Goal: Task Accomplishment & Management: Manage account settings

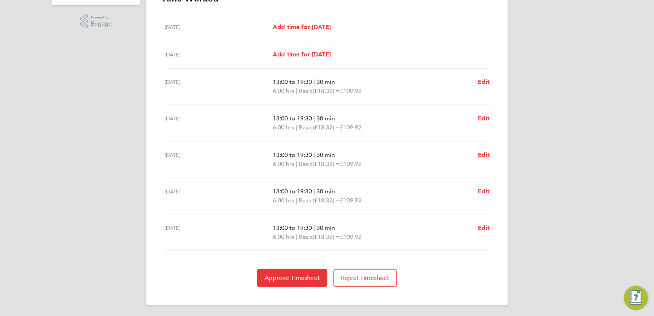
scroll to position [233, 0]
click at [298, 278] on span "Approve Timesheet" at bounding box center [291, 278] width 55 height 8
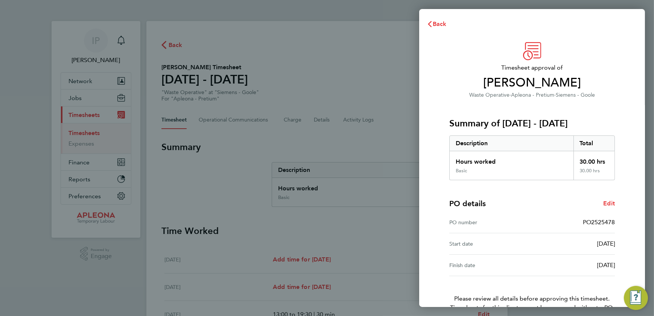
scroll to position [44, 0]
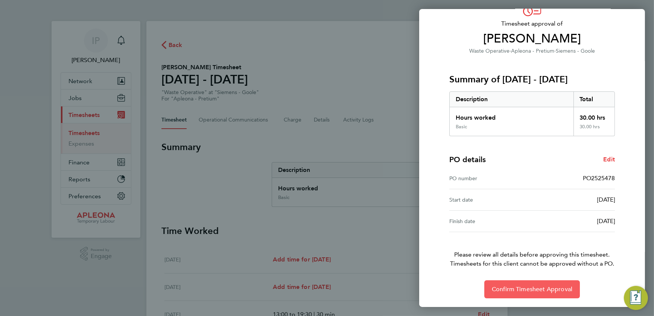
click at [531, 287] on span "Confirm Timesheet Approval" at bounding box center [532, 290] width 81 height 8
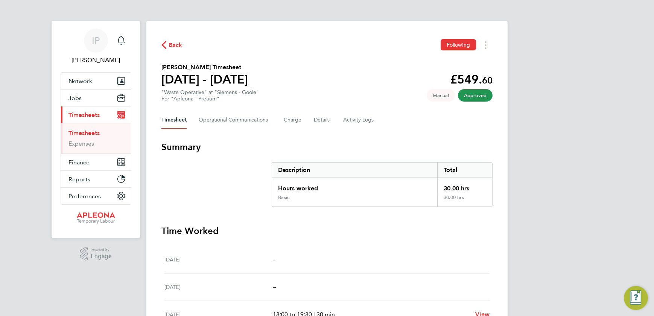
click at [81, 135] on link "Timesheets" at bounding box center [83, 132] width 31 height 7
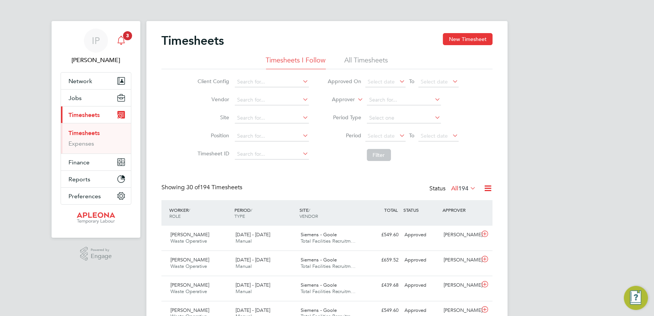
click at [126, 35] on span "3" at bounding box center [127, 35] width 9 height 9
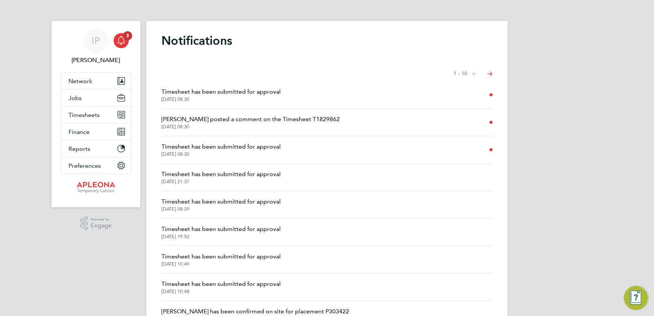
click at [174, 96] on span "[DATE] 08:30" at bounding box center [220, 99] width 119 height 6
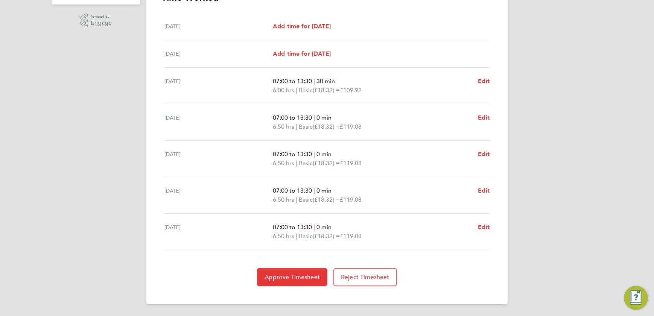
scroll to position [199, 0]
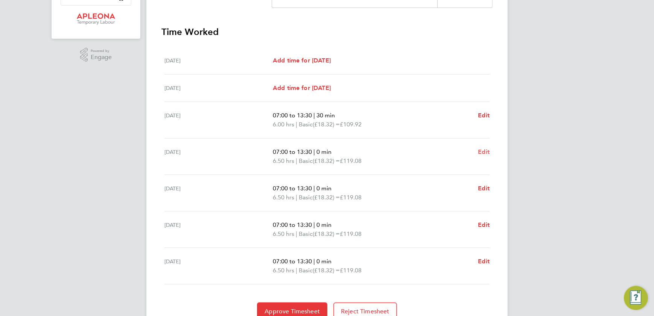
click at [481, 152] on span "Edit" at bounding box center [484, 151] width 12 height 7
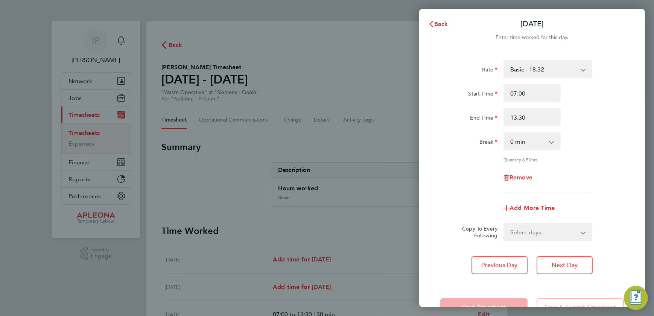
click at [527, 141] on select "0 min 15 min 30 min 45 min 60 min 75 min 90 min" at bounding box center [527, 141] width 47 height 17
select select "30"
click at [504, 133] on select "0 min 15 min 30 min 45 min 60 min 75 min 90 min" at bounding box center [527, 141] width 47 height 17
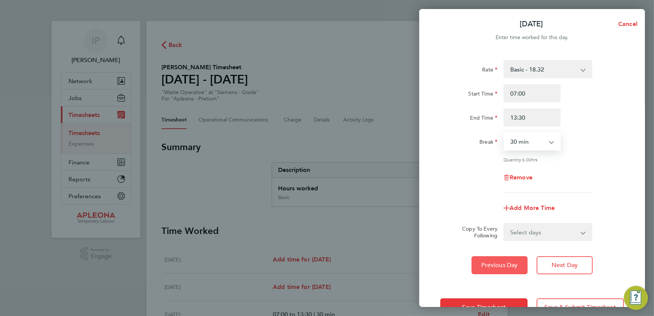
scroll to position [23, 0]
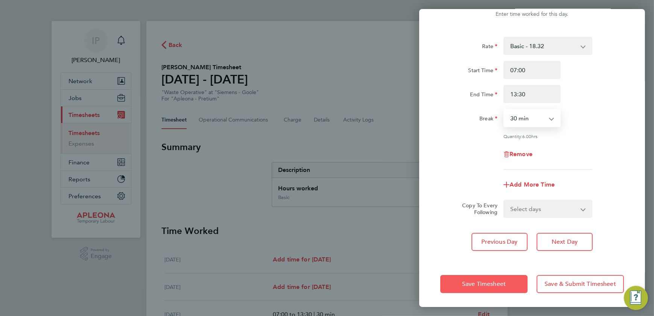
click at [497, 286] on span "Save Timesheet" at bounding box center [484, 284] width 44 height 8
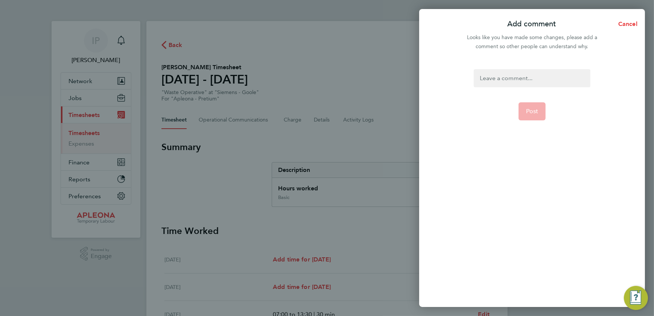
click at [494, 80] on div at bounding box center [532, 78] width 116 height 18
click at [494, 78] on div at bounding box center [532, 78] width 116 height 18
click at [529, 114] on span "Post" at bounding box center [532, 112] width 12 height 8
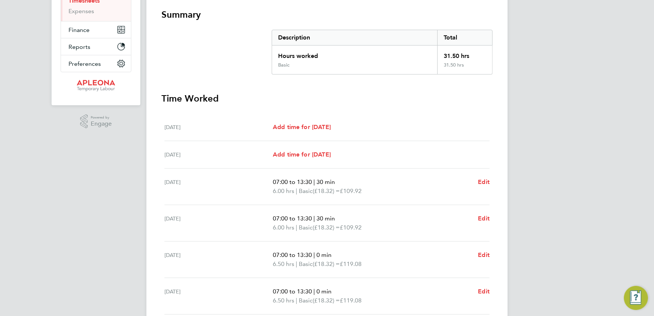
scroll to position [205, 0]
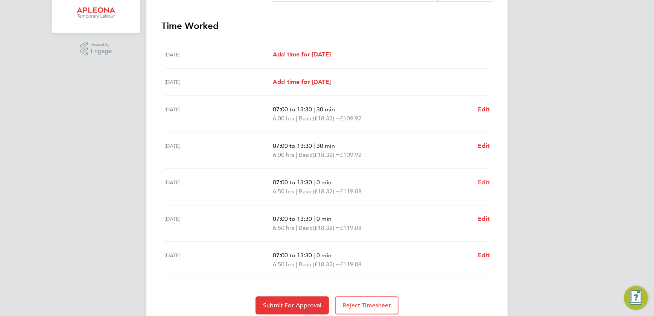
click at [483, 181] on span "Edit" at bounding box center [484, 182] width 12 height 7
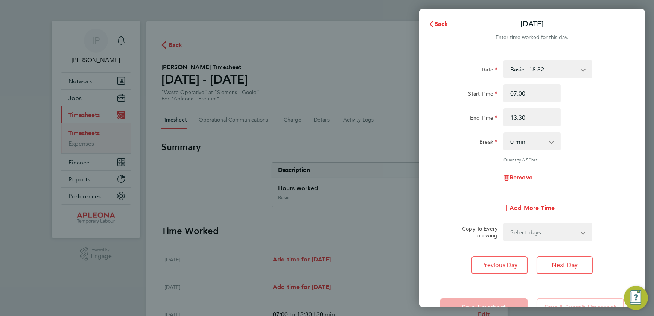
click at [543, 139] on select "0 min 15 min 30 min 45 min 60 min 75 min 90 min" at bounding box center [527, 141] width 47 height 17
select select "30"
click at [504, 133] on select "0 min 15 min 30 min 45 min 60 min 75 min 90 min" at bounding box center [527, 141] width 47 height 17
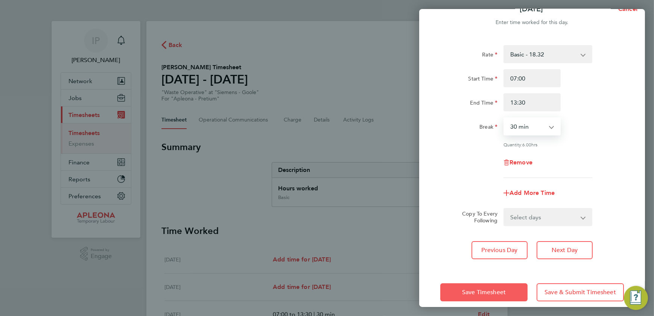
scroll to position [23, 0]
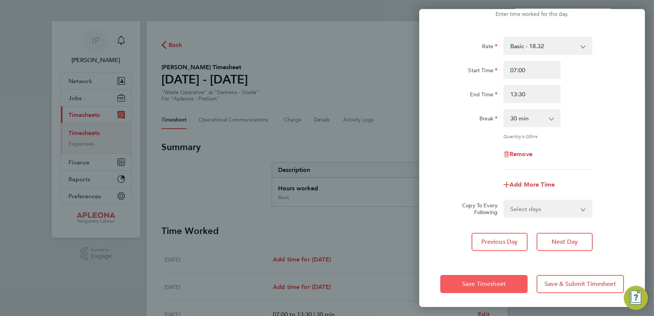
click at [500, 285] on span "Save Timesheet" at bounding box center [484, 284] width 44 height 8
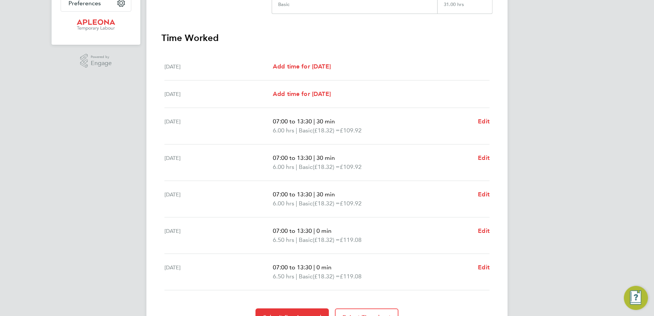
scroll to position [205, 0]
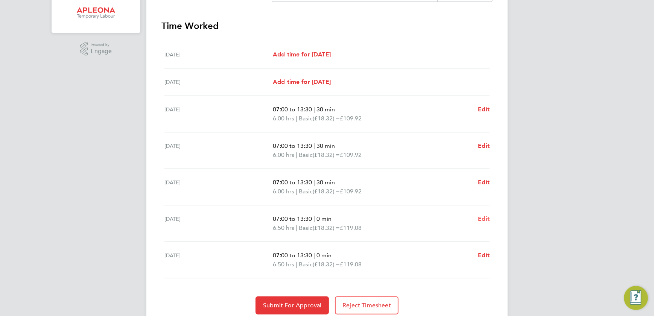
click at [486, 217] on span "Edit" at bounding box center [484, 218] width 12 height 7
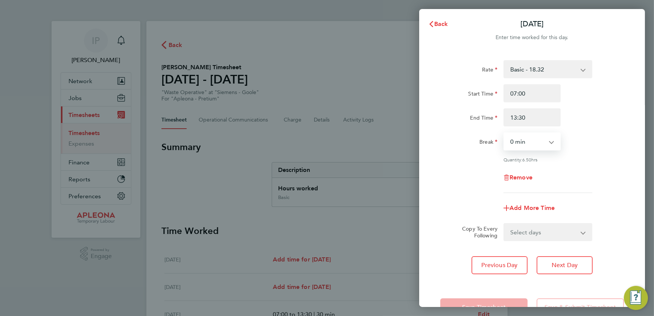
click at [537, 146] on select "0 min 15 min 30 min 45 min 60 min 75 min 90 min" at bounding box center [527, 141] width 47 height 17
select select "30"
click at [504, 133] on select "0 min 15 min 30 min 45 min 60 min 75 min 90 min" at bounding box center [527, 141] width 47 height 17
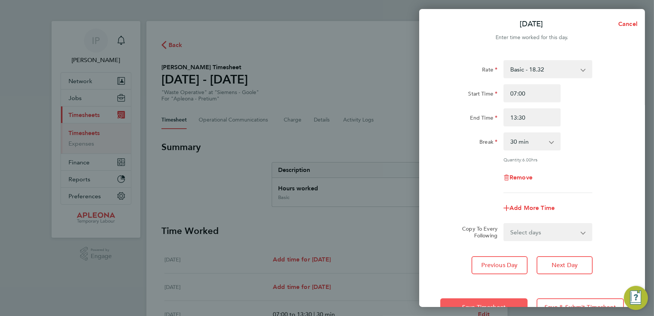
click at [497, 301] on button "Save Timesheet" at bounding box center [483, 307] width 87 height 18
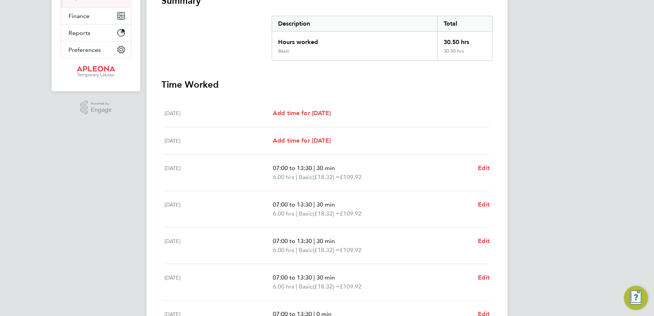
scroll to position [233, 0]
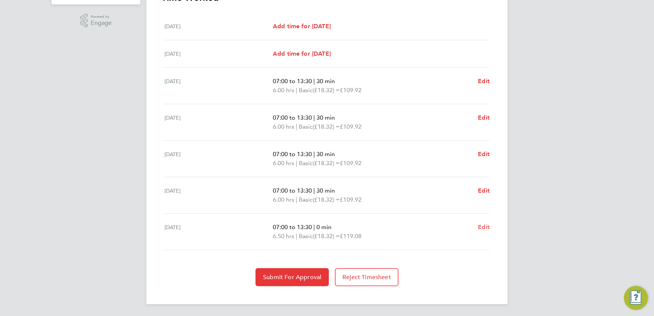
click at [483, 228] on span "Edit" at bounding box center [484, 226] width 12 height 7
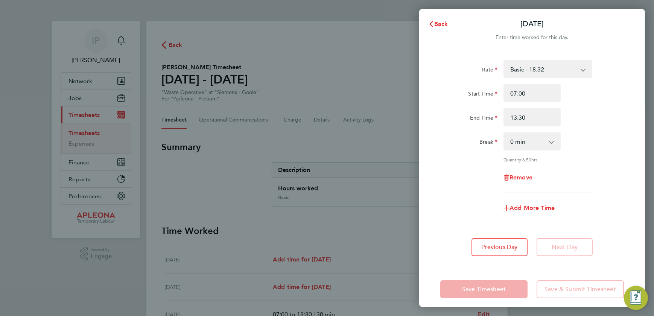
click at [526, 140] on select "0 min 15 min 30 min 45 min 60 min 75 min 90 min" at bounding box center [527, 141] width 47 height 17
select select "30"
click at [504, 133] on select "0 min 15 min 30 min 45 min 60 min 75 min 90 min" at bounding box center [527, 141] width 47 height 17
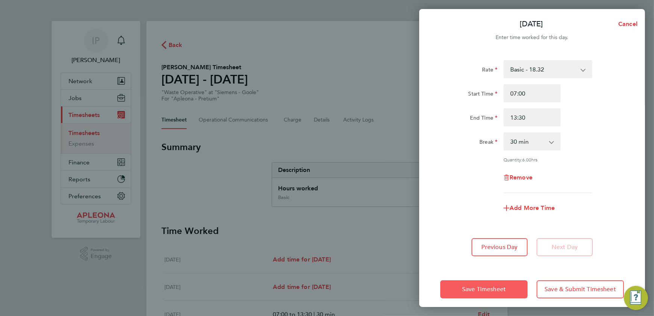
click at [491, 286] on span "Save Timesheet" at bounding box center [484, 290] width 44 height 8
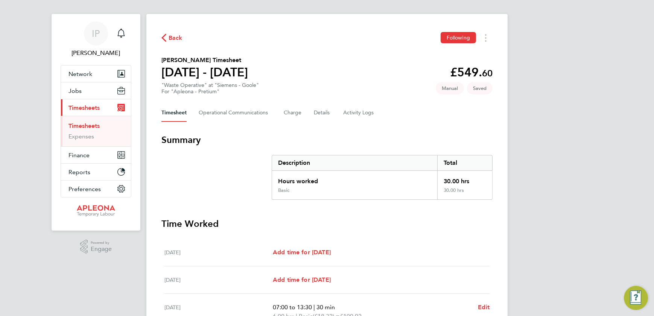
scroll to position [233, 0]
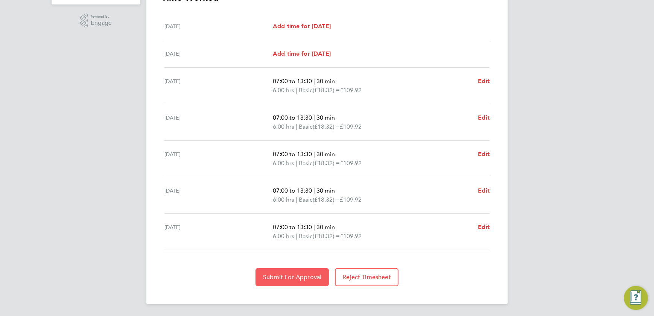
click at [302, 280] on span "Submit For Approval" at bounding box center [292, 278] width 58 height 8
click at [280, 277] on span "Approve Timesheet" at bounding box center [291, 278] width 55 height 8
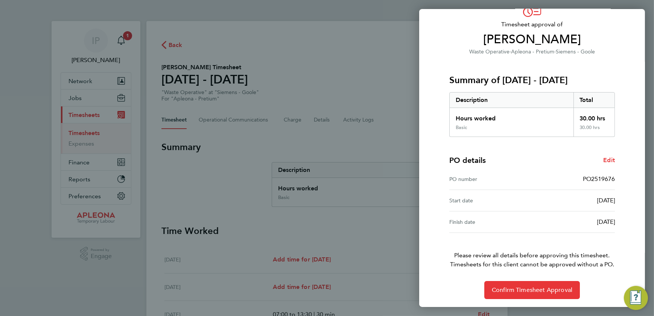
scroll to position [44, 0]
click at [538, 291] on span "Confirm Timesheet Approval" at bounding box center [532, 290] width 81 height 8
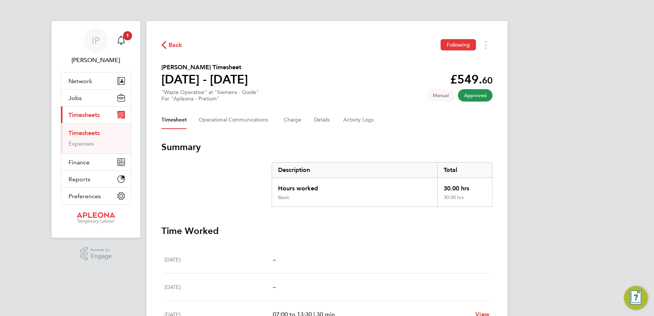
click at [78, 115] on span "Timesheets" at bounding box center [83, 114] width 31 height 7
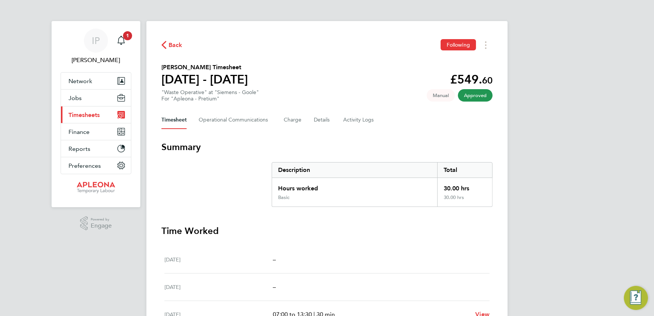
click at [76, 116] on span "Timesheets" at bounding box center [83, 114] width 31 height 7
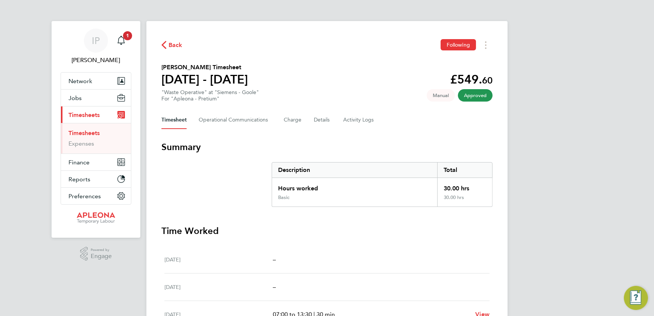
click at [82, 133] on link "Timesheets" at bounding box center [83, 132] width 31 height 7
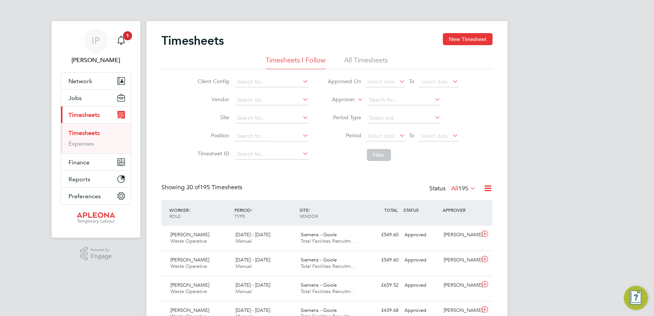
scroll to position [19, 65]
click at [122, 41] on icon "Main navigation" at bounding box center [121, 40] width 9 height 9
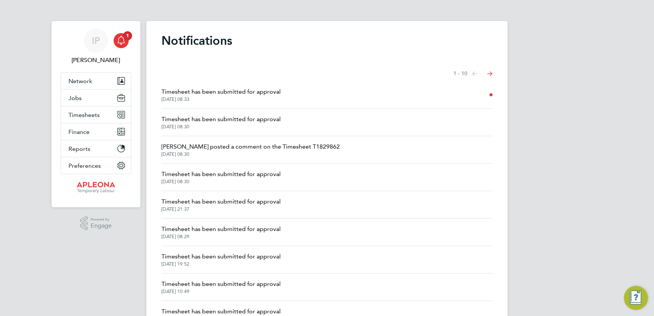
click at [236, 92] on span "Timesheet has been submitted for approval" at bounding box center [220, 91] width 119 height 9
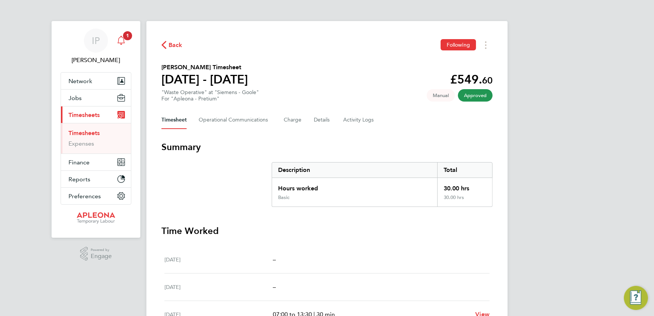
click at [123, 40] on icon "Main navigation" at bounding box center [121, 40] width 9 height 9
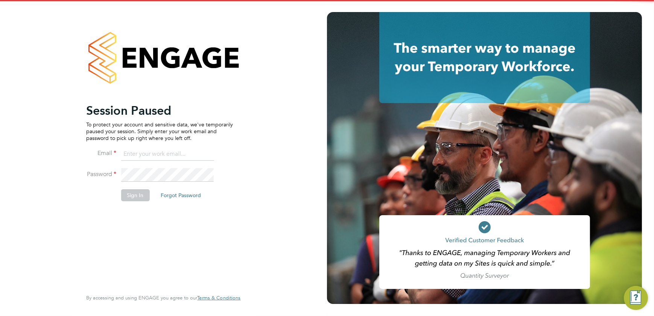
type input "[EMAIL_ADDRESS][DOMAIN_NAME]"
